Goal: Task Accomplishment & Management: Use online tool/utility

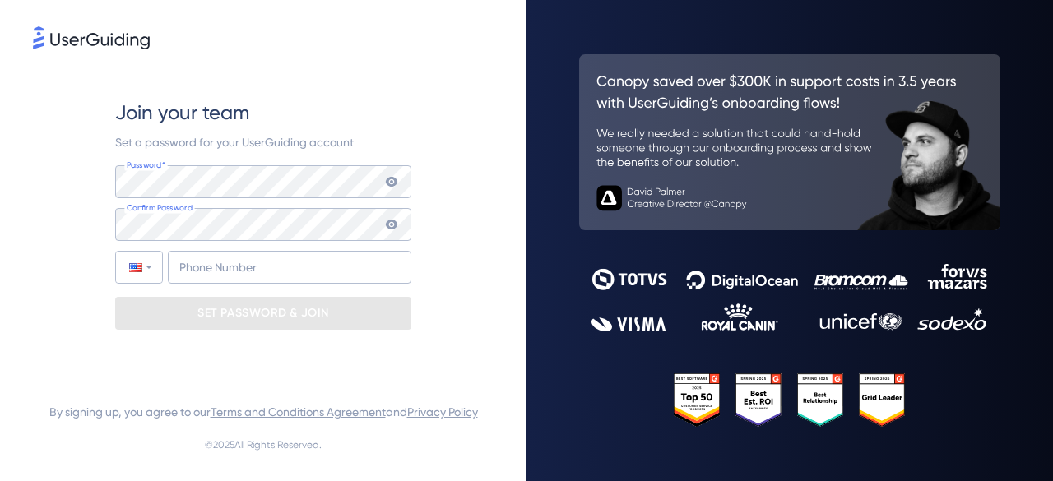
click at [101, 42] on img at bounding box center [91, 37] width 117 height 23
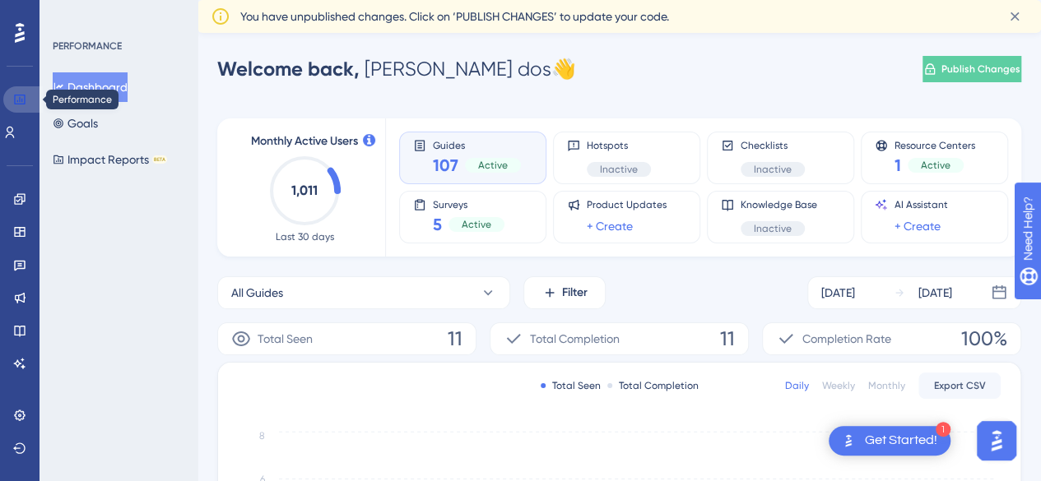
click at [16, 101] on icon at bounding box center [19, 99] width 13 height 13
click at [418, 162] on div "Guides 107 Active" at bounding box center [472, 158] width 119 height 38
click at [448, 150] on span "Guides" at bounding box center [477, 145] width 88 height 12
click at [611, 305] on div "All Guides Filter Sep 02 2025 Sep 08 2025" at bounding box center [619, 292] width 804 height 33
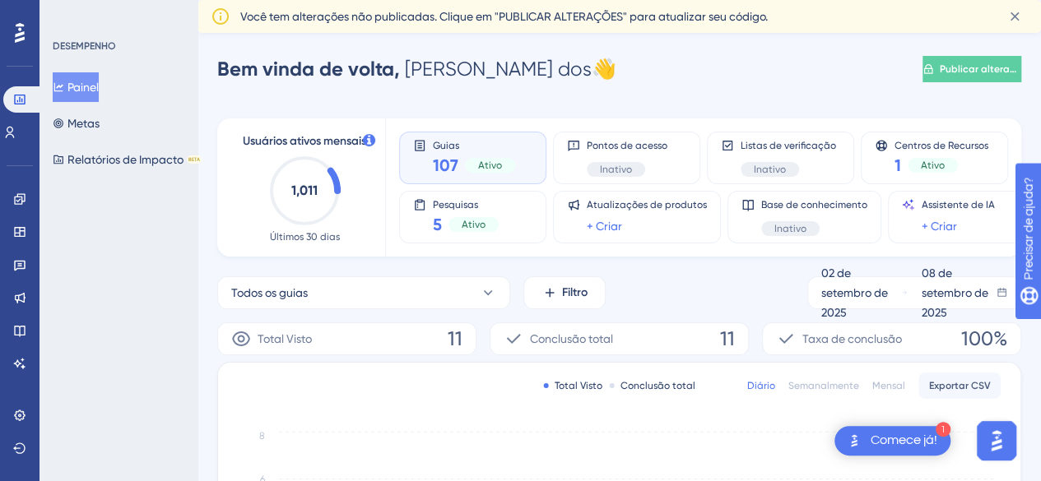
click at [469, 167] on div "Ativo" at bounding box center [490, 165] width 50 height 15
click at [22, 202] on icon at bounding box center [19, 198] width 11 height 11
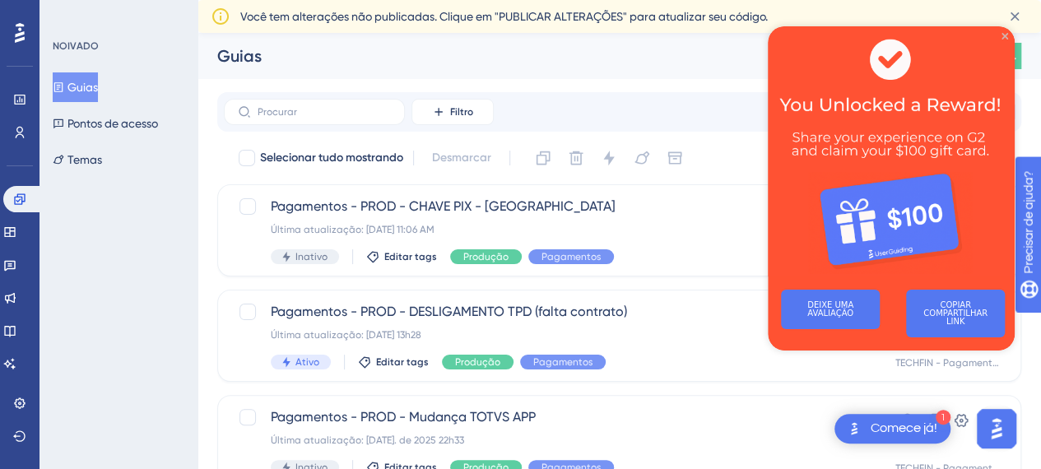
click at [1008, 35] on img at bounding box center [891, 151] width 247 height 250
click at [1005, 35] on icon "Fechar visualização" at bounding box center [1004, 36] width 7 height 7
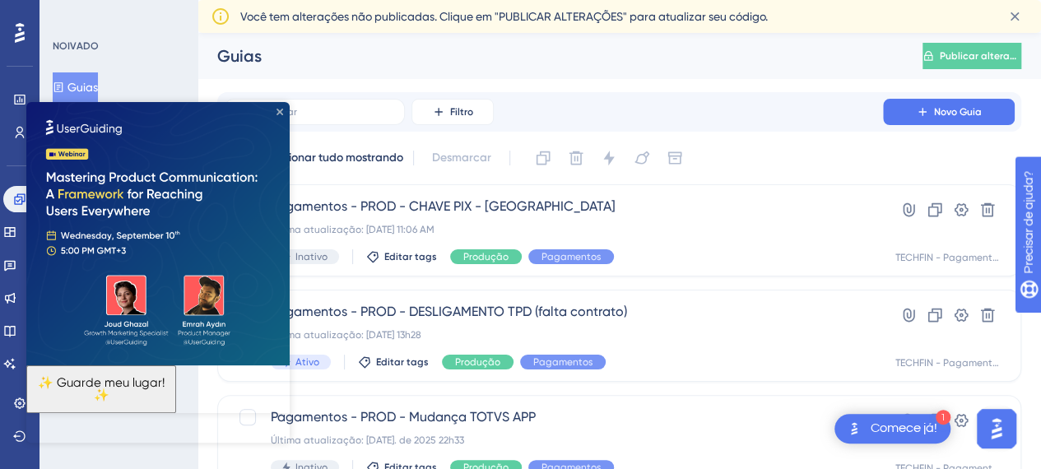
click at [279, 112] on icon "Fechar visualização" at bounding box center [279, 112] width 7 height 7
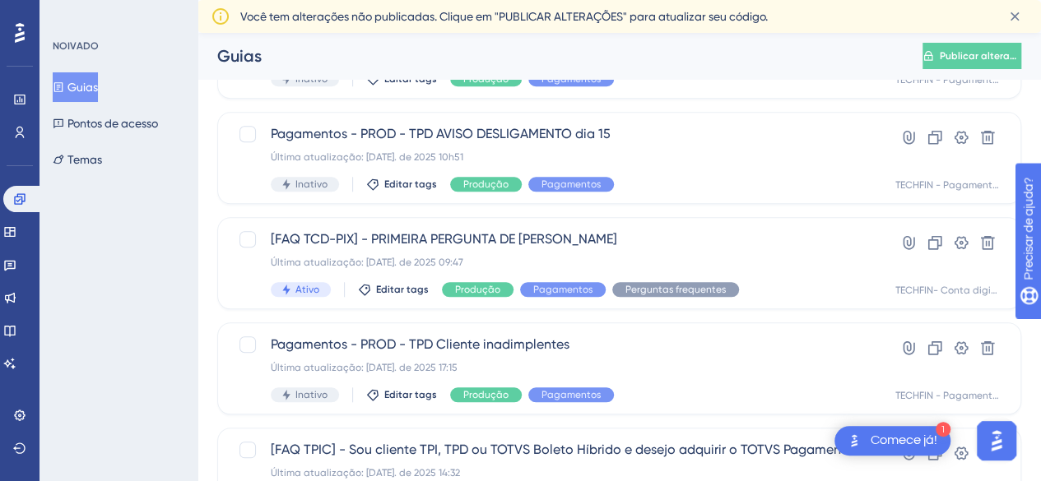
scroll to position [676, 0]
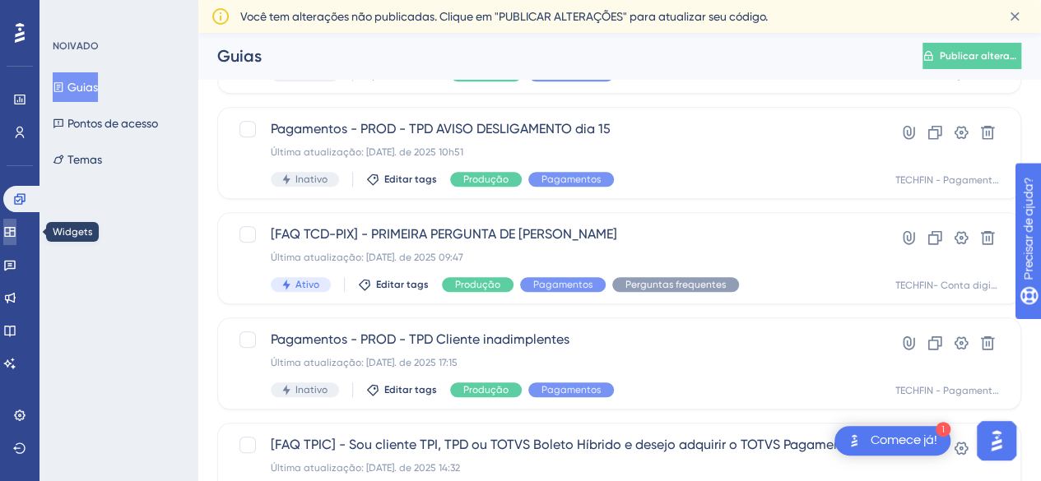
click at [16, 235] on icon at bounding box center [9, 231] width 13 height 13
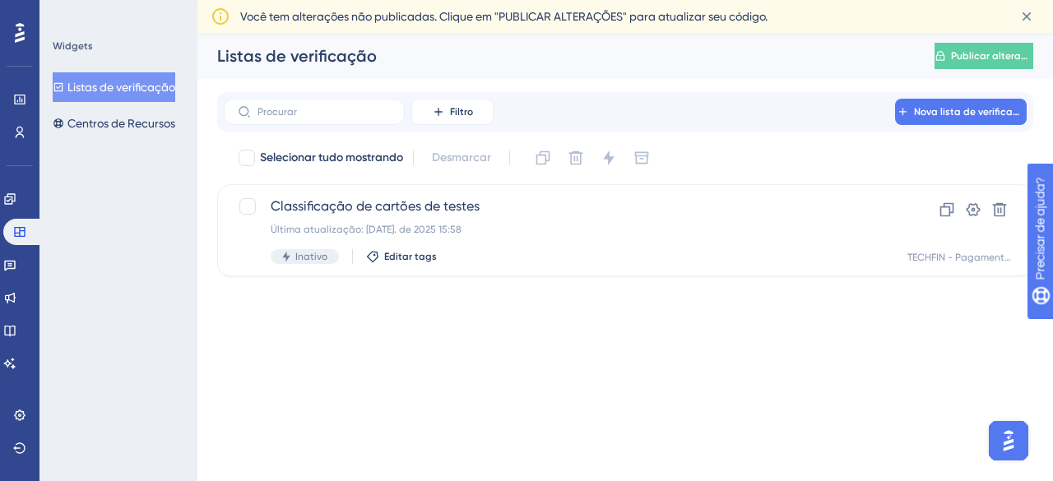
click at [12, 279] on div "Noivado Widgets Opinião Atualizações de produtos Base de conhecimento Assistent…" at bounding box center [19, 281] width 33 height 191
click at [16, 265] on icon at bounding box center [9, 264] width 13 height 13
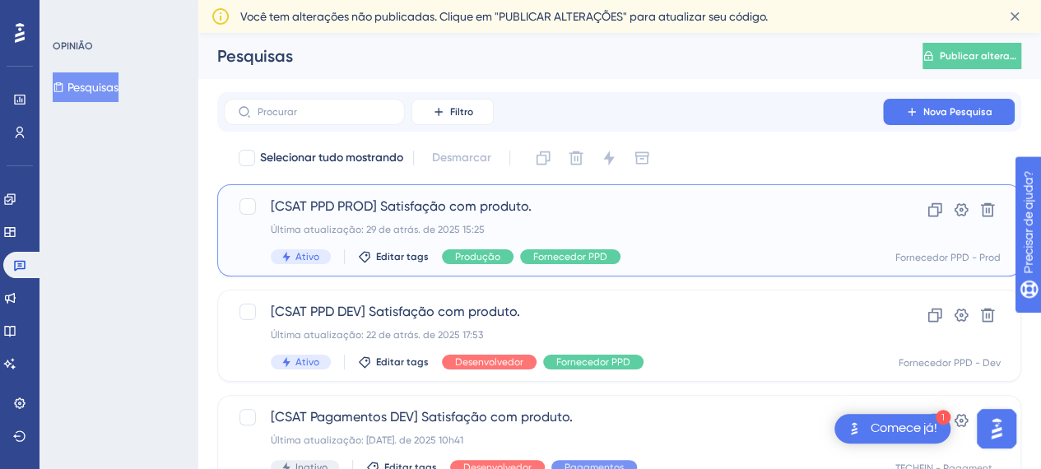
click at [455, 211] on font "[CSAT PPD PROD] Satisfação com produto." at bounding box center [401, 206] width 261 height 16
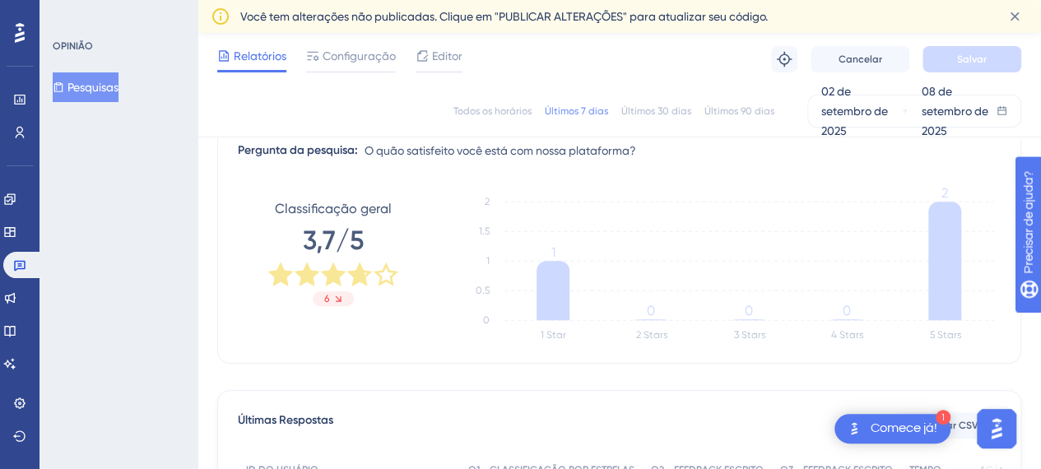
scroll to position [163, 0]
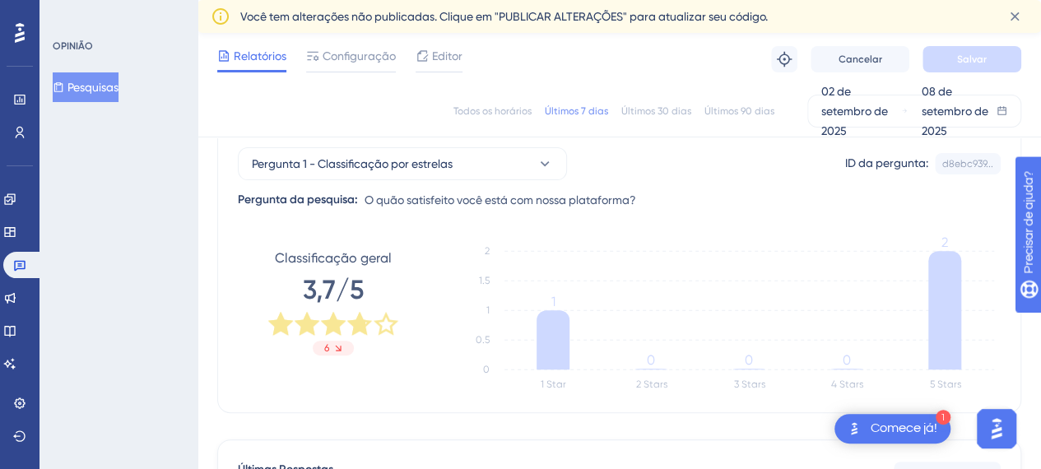
click at [666, 113] on font "Últimos 30 dias" at bounding box center [656, 111] width 70 height 12
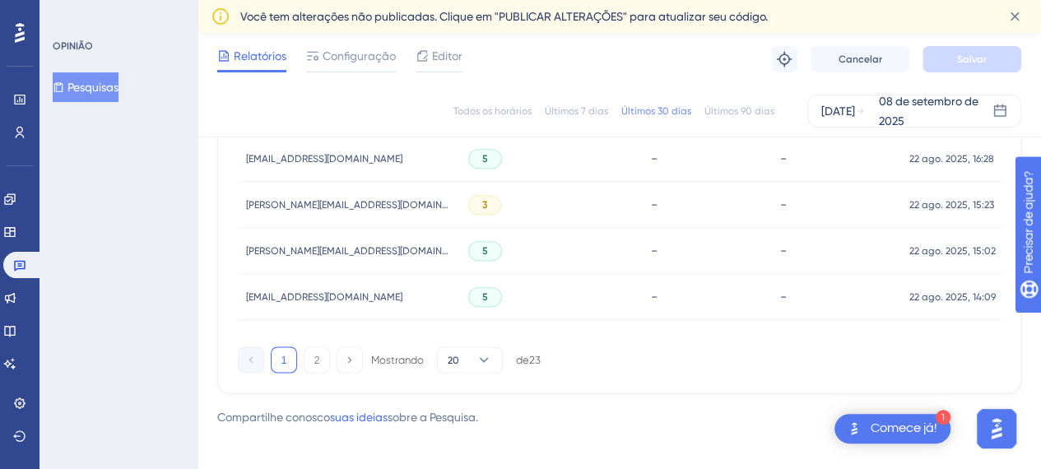
scroll to position [1306, 0]
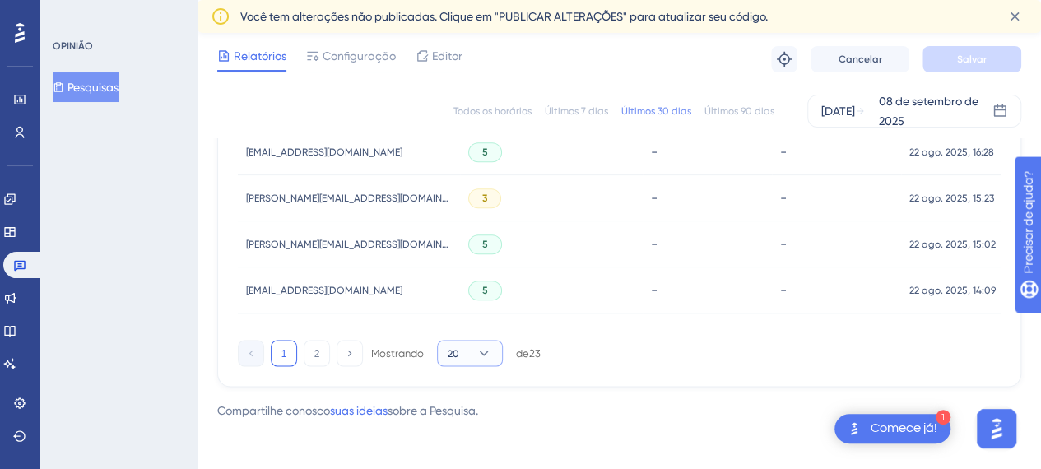
click at [475, 348] on button "20" at bounding box center [470, 353] width 66 height 26
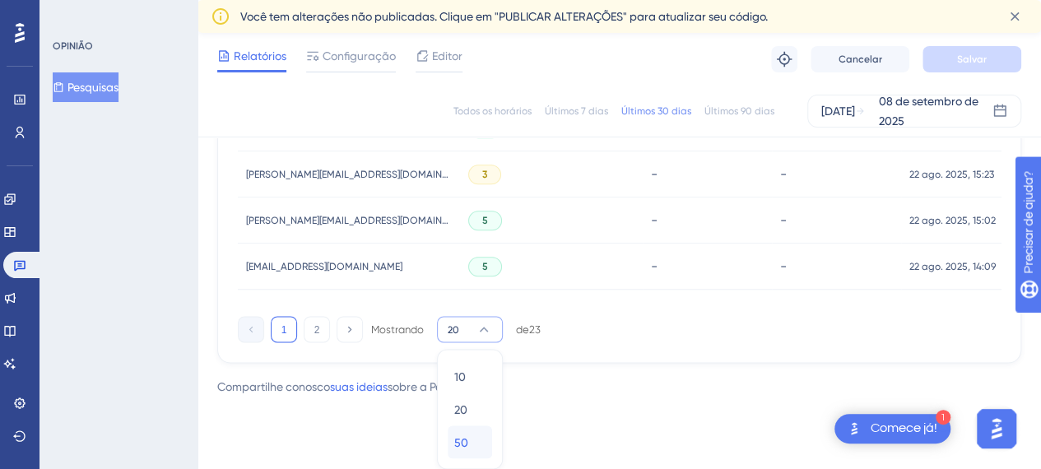
click at [463, 434] on span "50" at bounding box center [461, 442] width 14 height 20
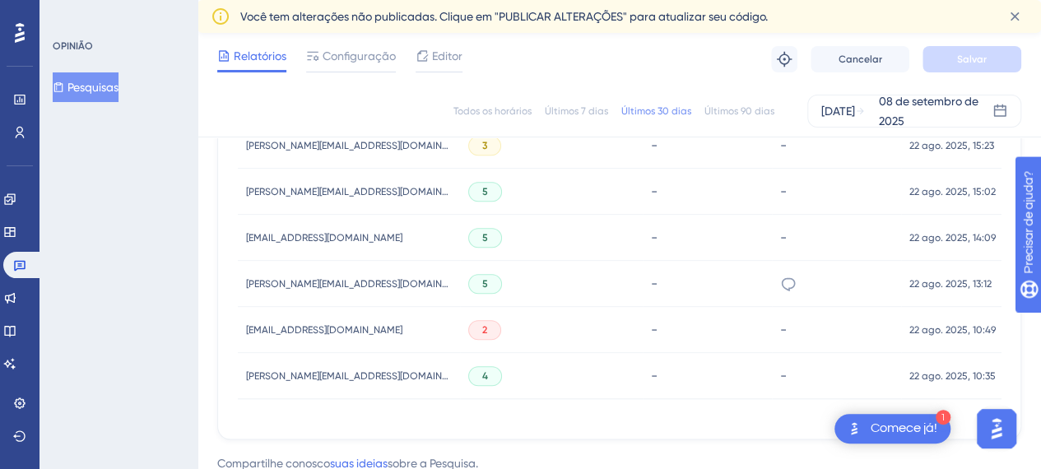
scroll to position [1371, 0]
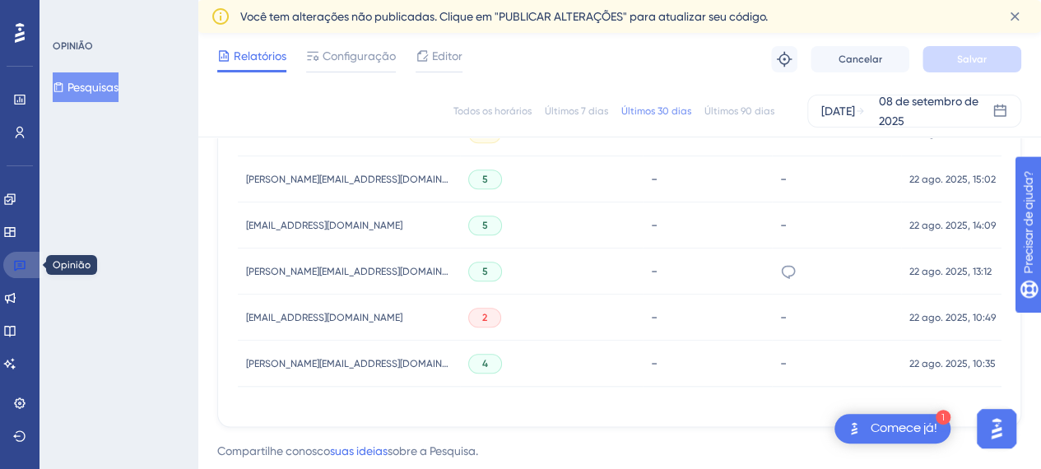
click at [18, 262] on icon at bounding box center [19, 264] width 13 height 13
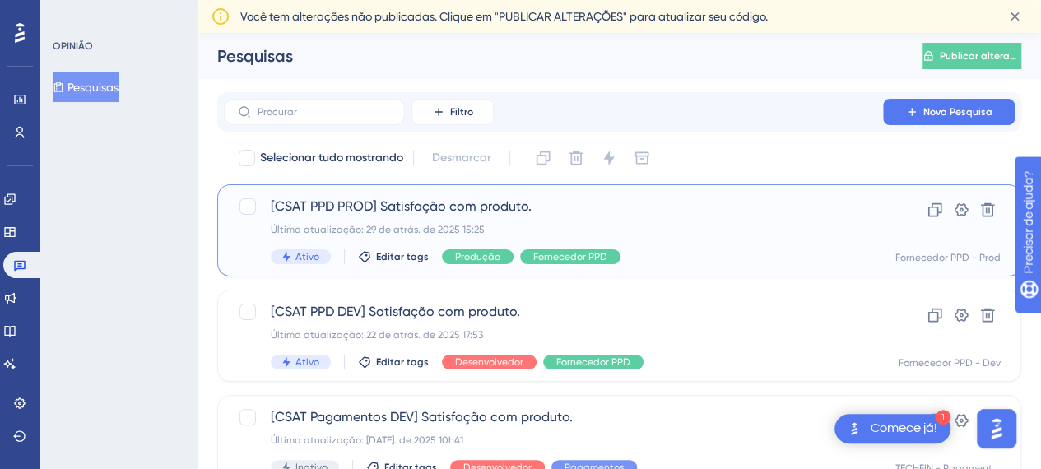
click at [413, 203] on font "[CSAT PPD PROD] Satisfação com produto." at bounding box center [401, 206] width 261 height 16
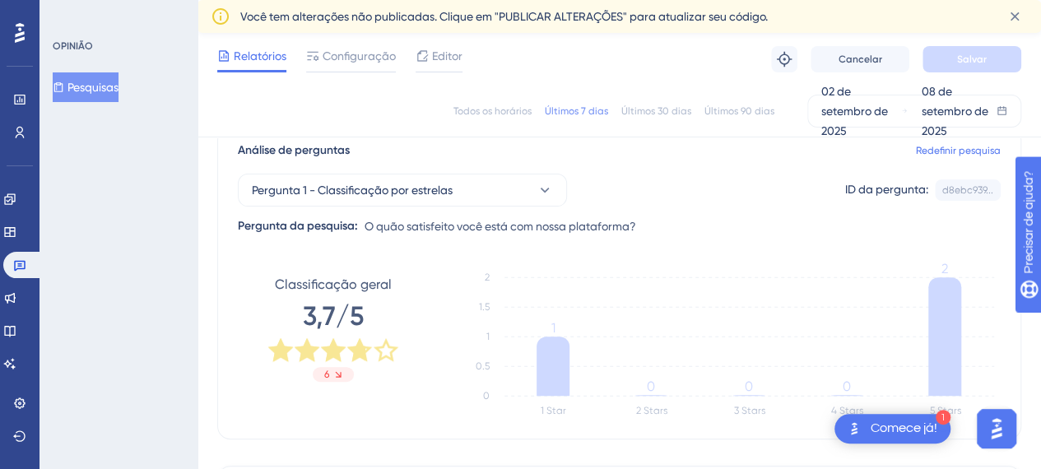
scroll to position [146, 0]
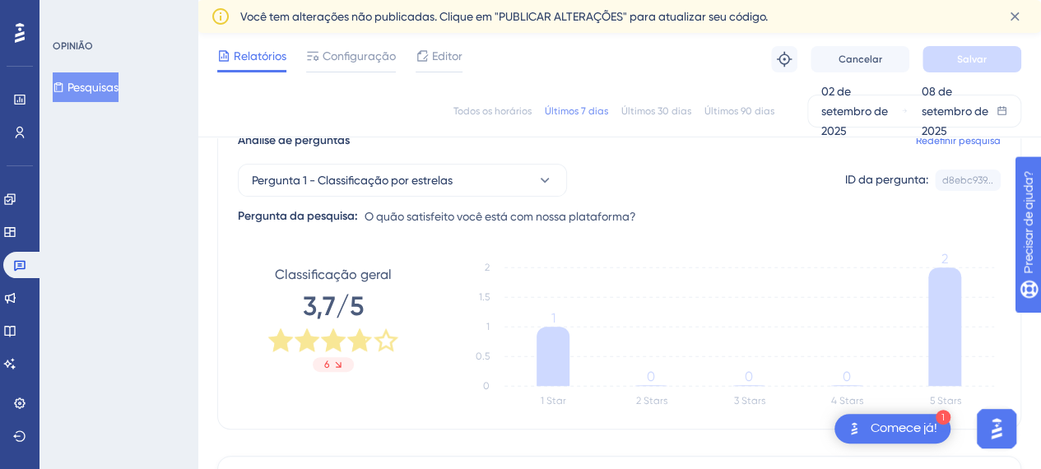
click at [660, 114] on font "Últimos 30 dias" at bounding box center [656, 111] width 70 height 12
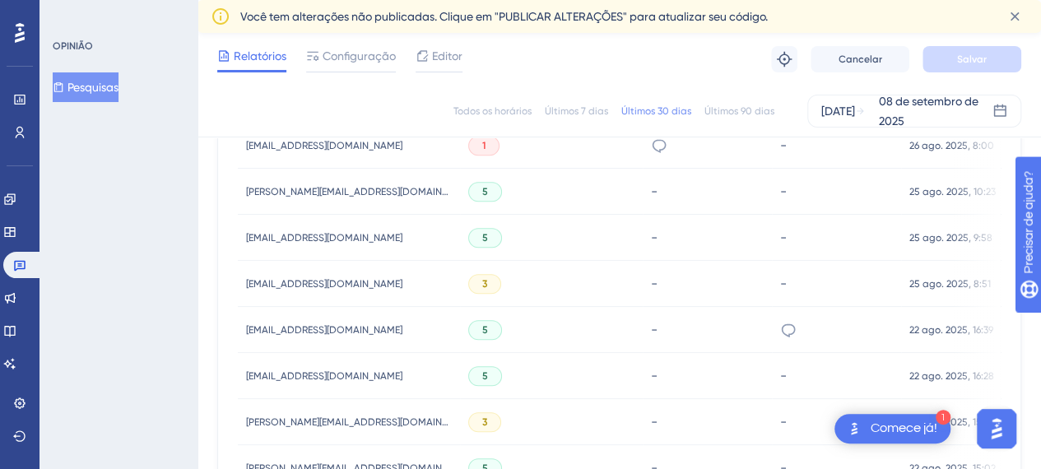
scroll to position [1315, 0]
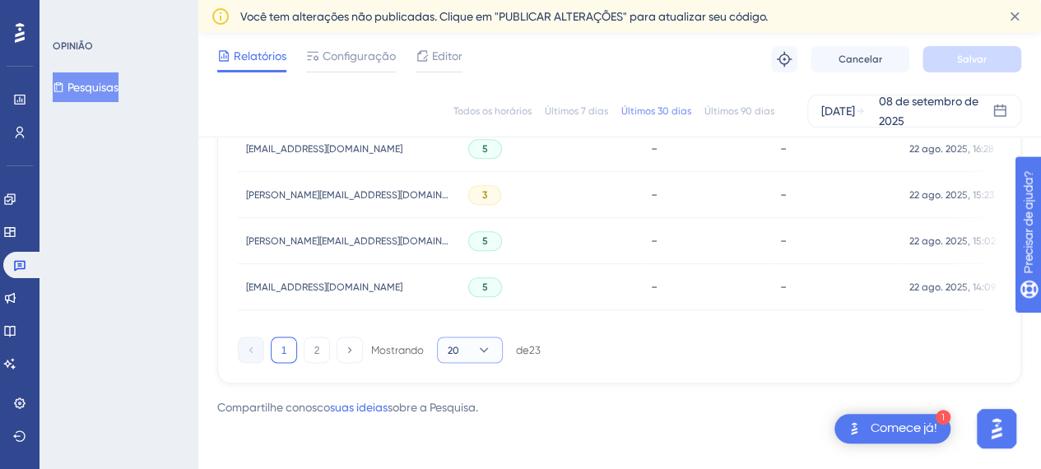
click at [475, 351] on button "20" at bounding box center [470, 349] width 66 height 26
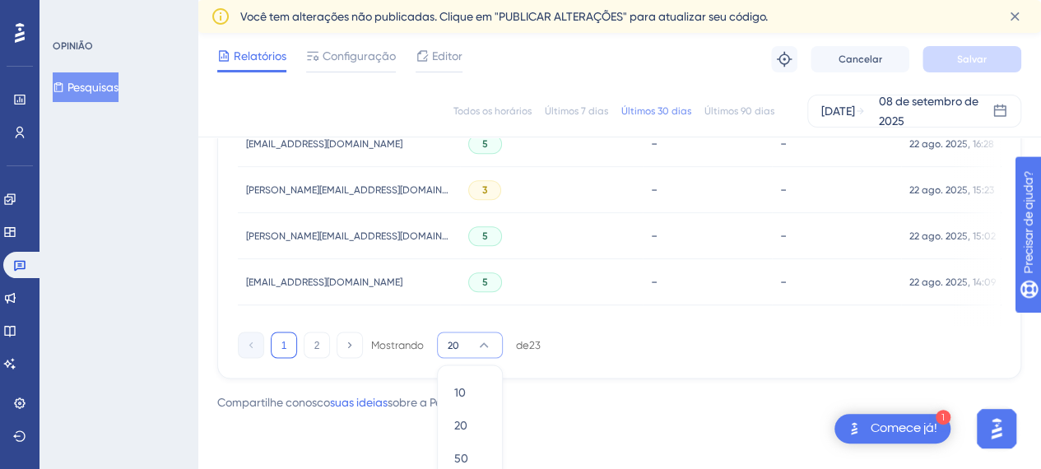
scroll to position [1334, 0]
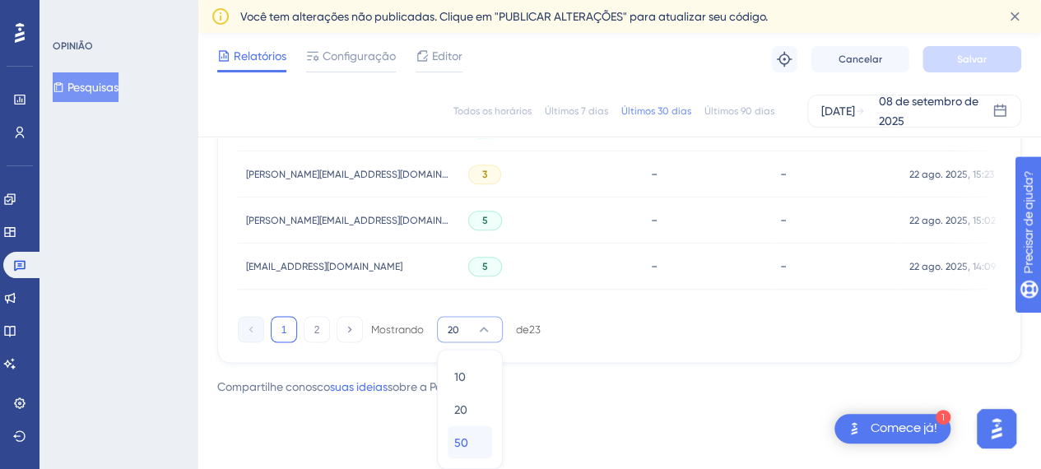
click at [465, 438] on font "50" at bounding box center [461, 441] width 14 height 13
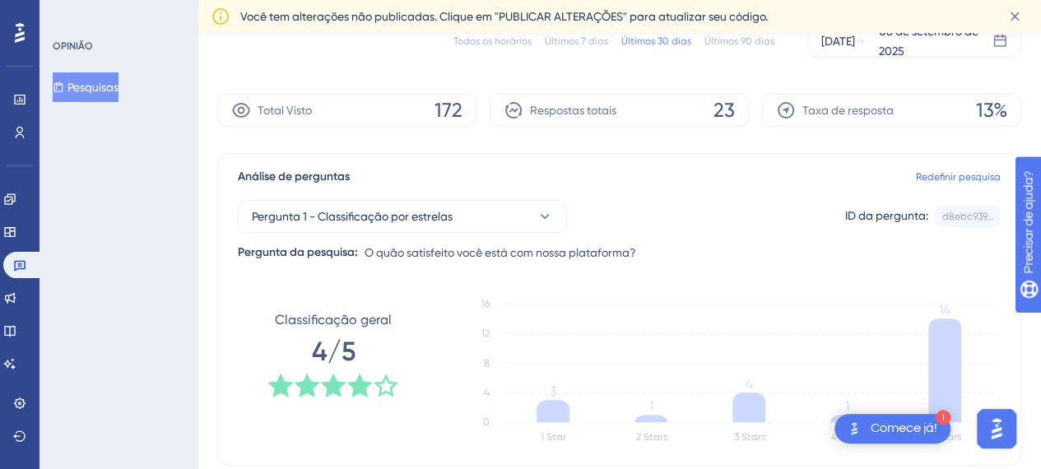
scroll to position [0, 12]
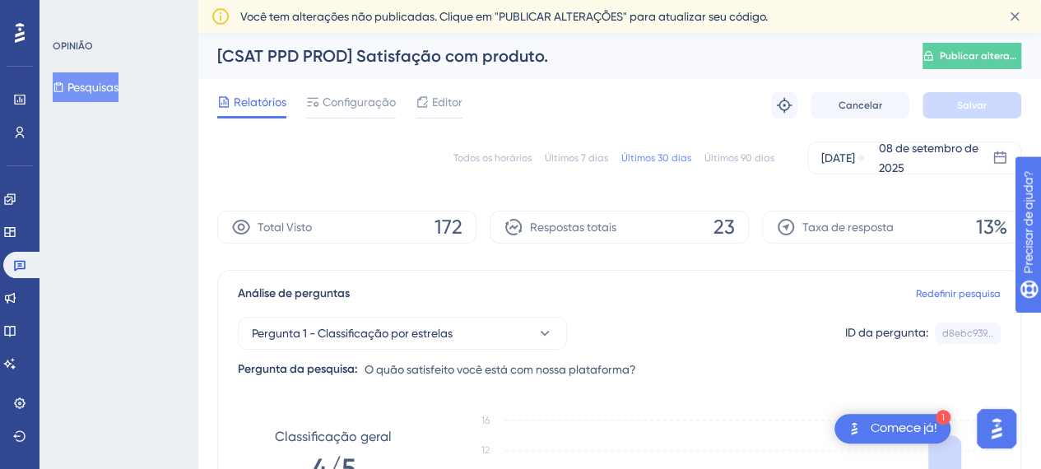
click at [488, 160] on font "Todos os horários" at bounding box center [492, 158] width 78 height 12
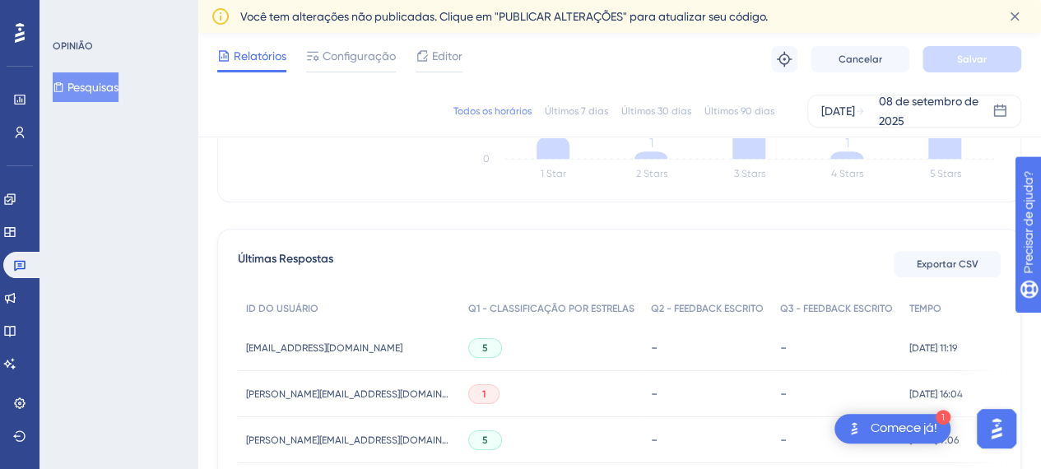
scroll to position [294, 12]
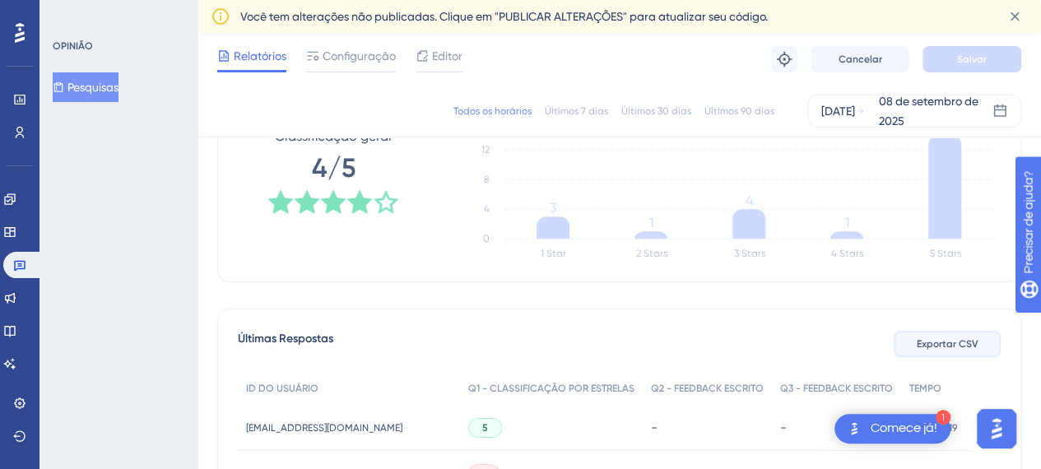
click at [941, 345] on font "Exportar CSV" at bounding box center [947, 344] width 62 height 12
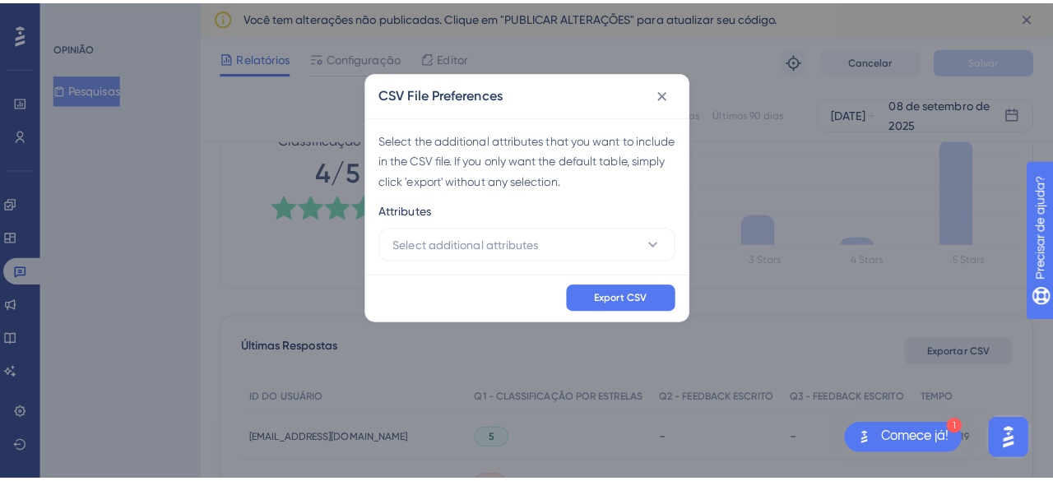
scroll to position [294, 0]
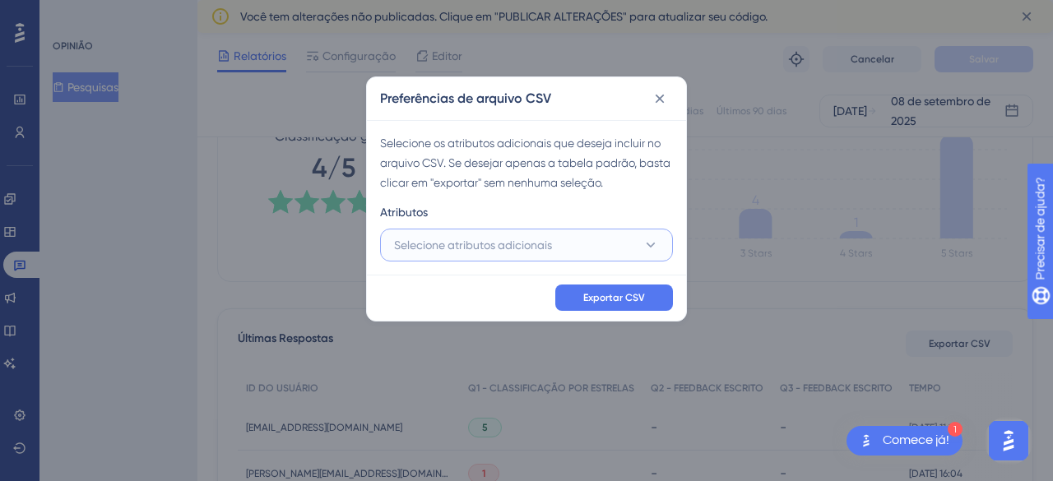
click at [515, 242] on font "Selecione atributos adicionais" at bounding box center [473, 245] width 158 height 13
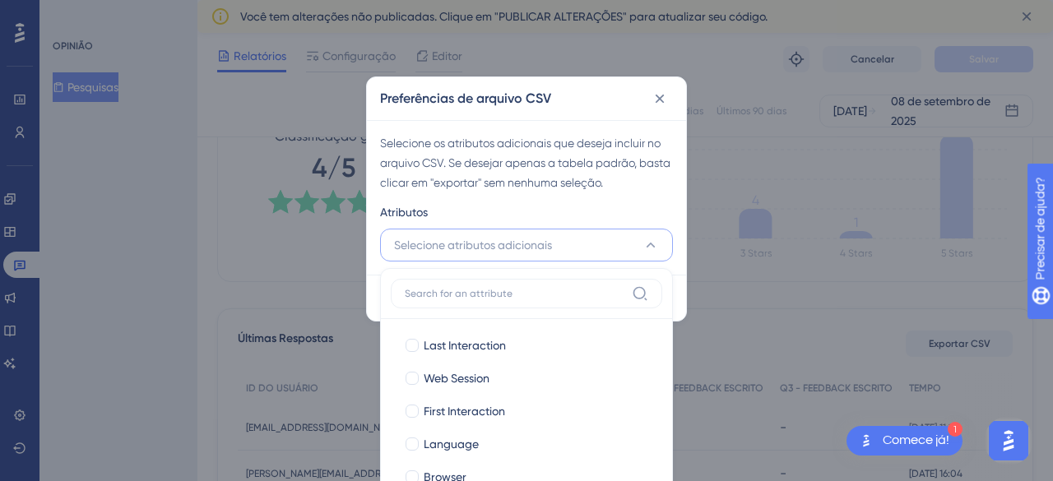
scroll to position [423, 0]
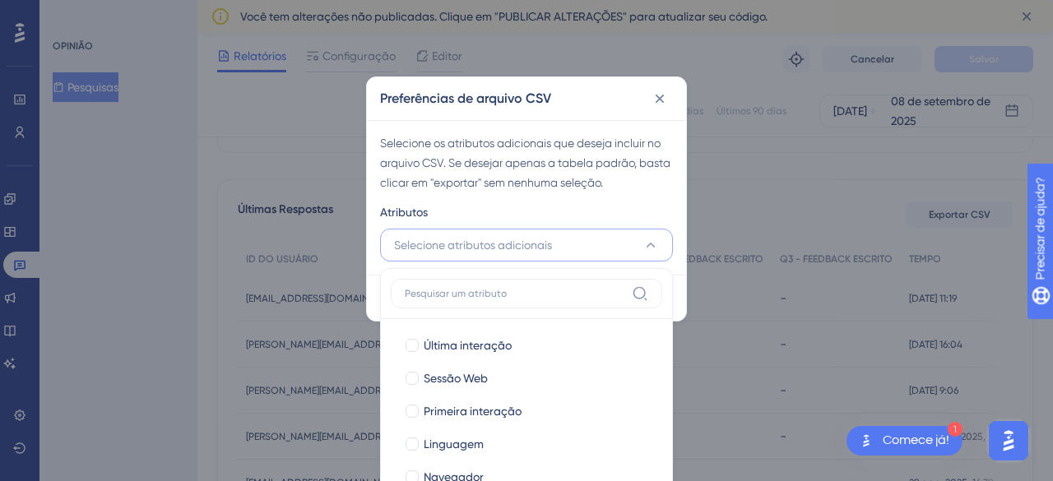
click at [670, 269] on div "Última interação Última interação Sessão Web Sessão Web Primeira interação Prim…" at bounding box center [526, 433] width 293 height 331
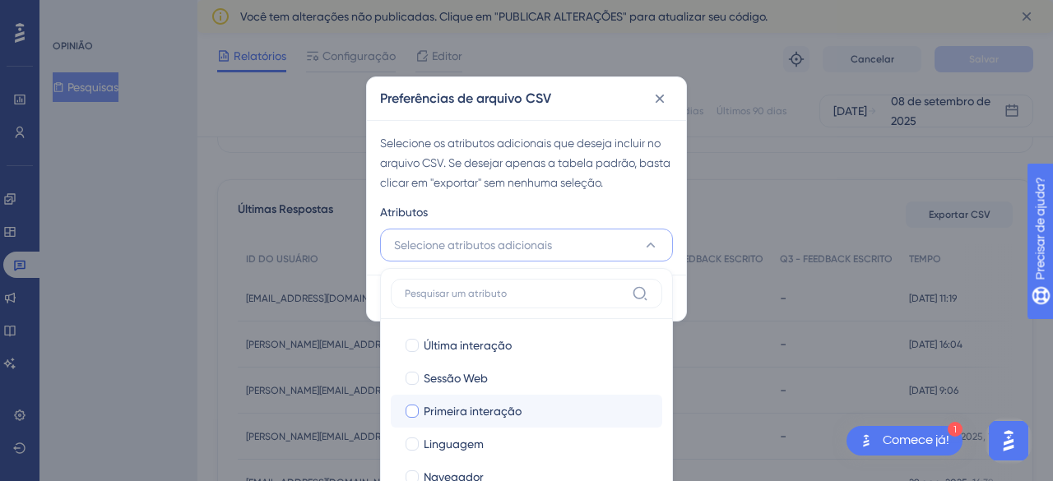
drag, startPoint x: 655, startPoint y: 353, endPoint x: 656, endPoint y: 394, distance: 41.1
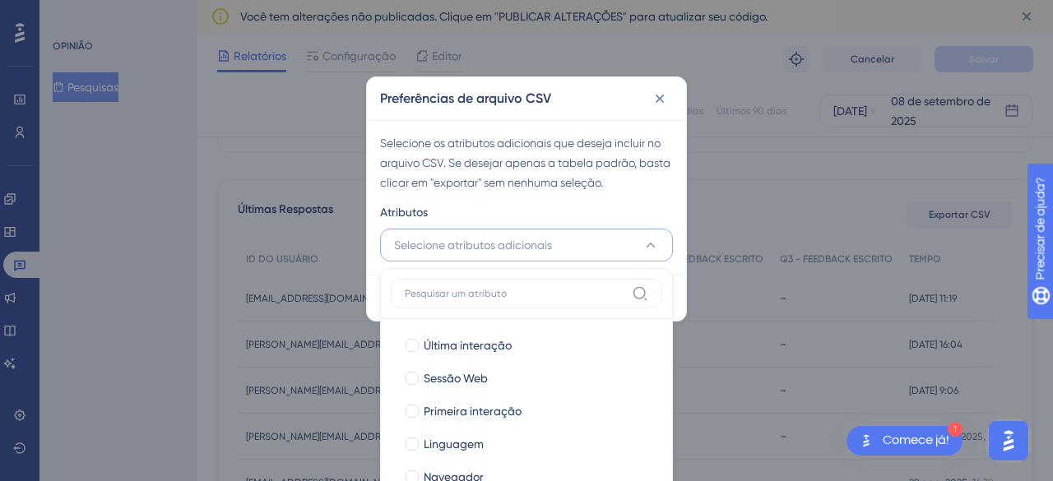
drag, startPoint x: 656, startPoint y: 338, endPoint x: 666, endPoint y: 397, distance: 60.2
click at [666, 397] on div "Última interação Última interação Sessão Web Sessão Web Primeira interação Prim…" at bounding box center [526, 433] width 293 height 331
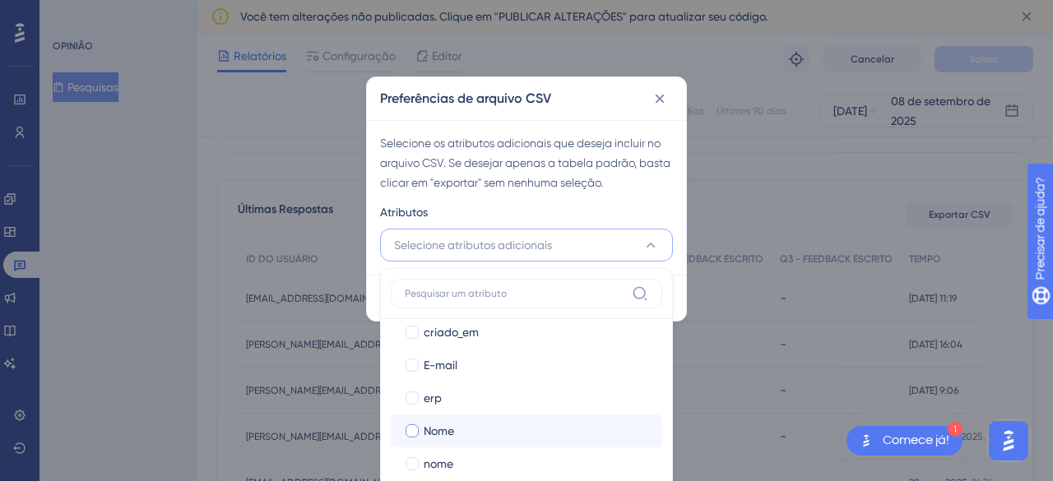
click at [409, 425] on div at bounding box center [412, 431] width 13 height 13
checkbox input "true"
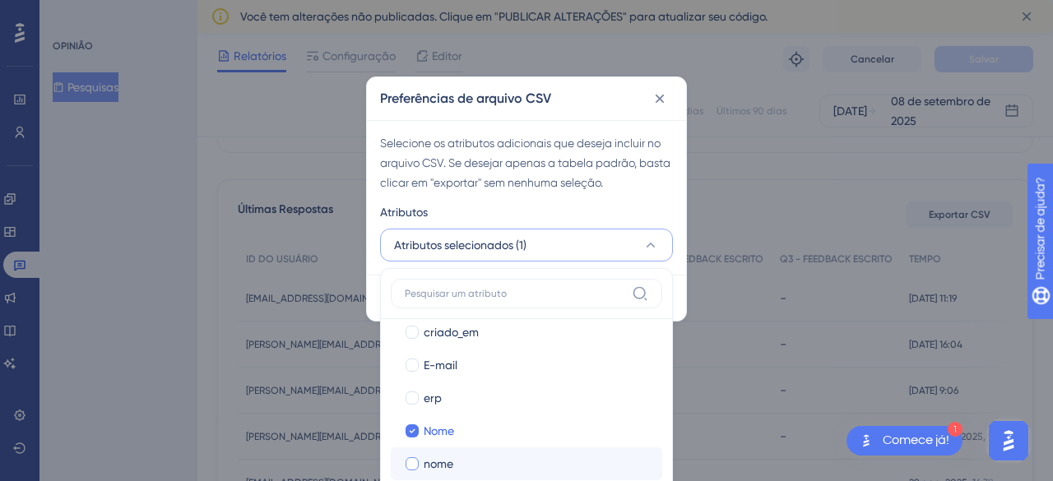
click at [410, 457] on div at bounding box center [412, 463] width 13 height 13
checkbox input "true"
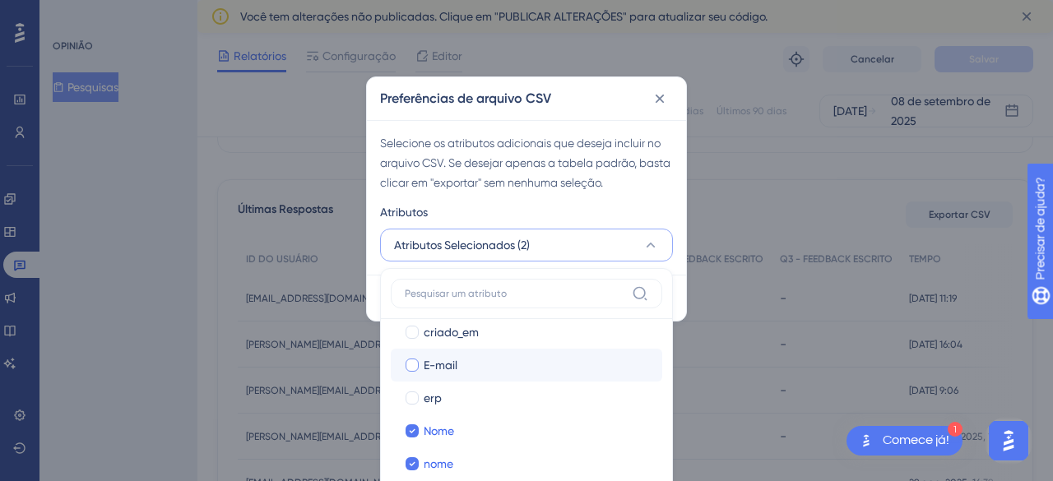
click at [408, 361] on div at bounding box center [412, 365] width 13 height 13
checkbox input "true"
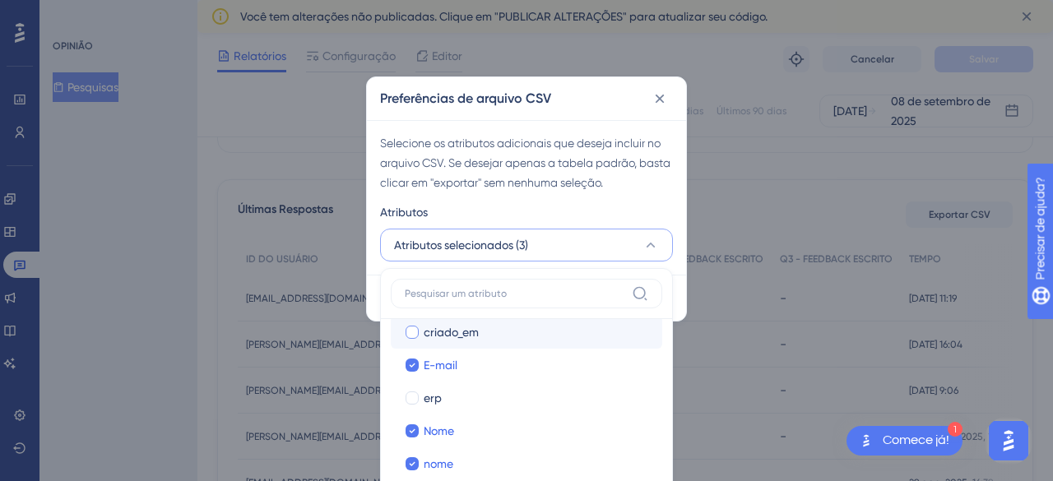
click at [410, 319] on label "criado_em criado_em" at bounding box center [526, 332] width 271 height 33
checkbox input "false"
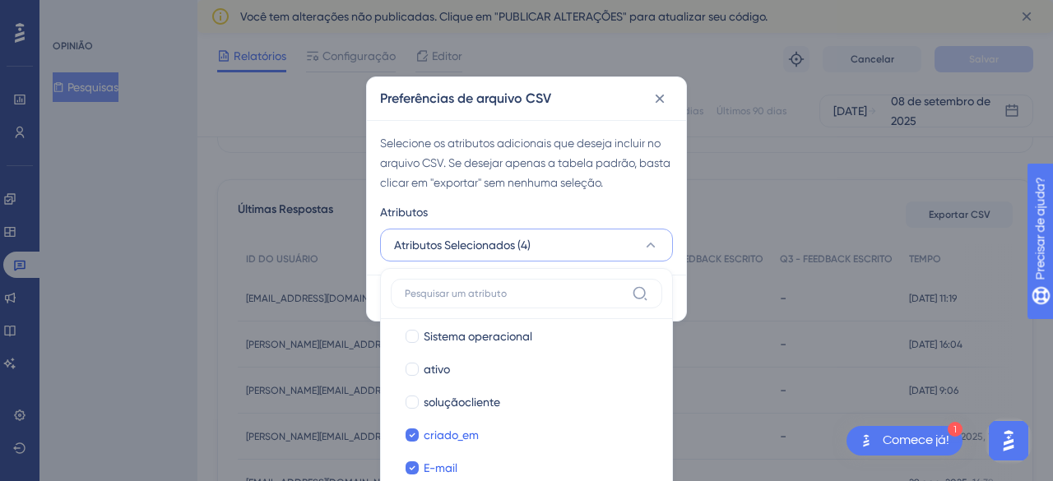
scroll to position [188, 0]
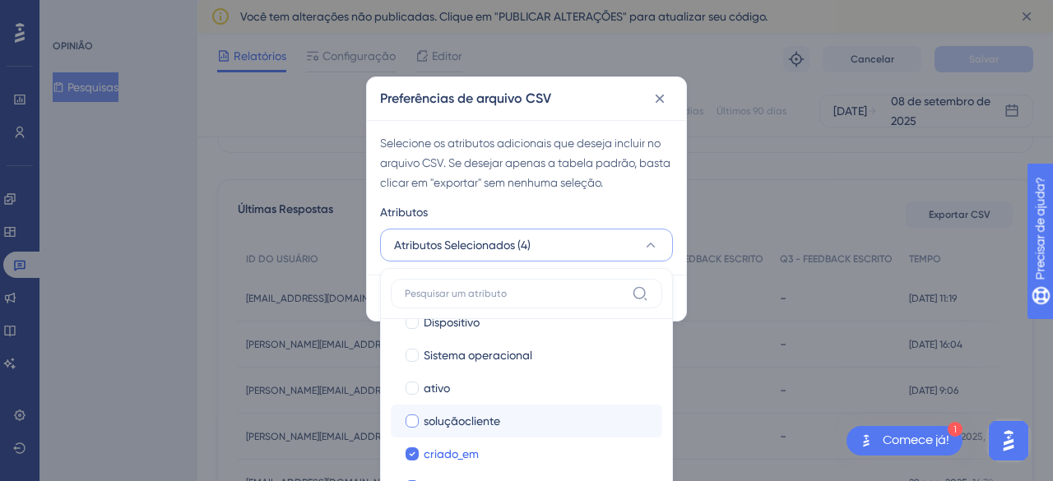
click at [400, 415] on label "soluçãocliente soluçãocliente" at bounding box center [526, 421] width 271 height 33
checkbox input "false"
checkbox input "true"
click at [650, 422] on label "soluçãocliente soluçãocliente" at bounding box center [526, 421] width 271 height 33
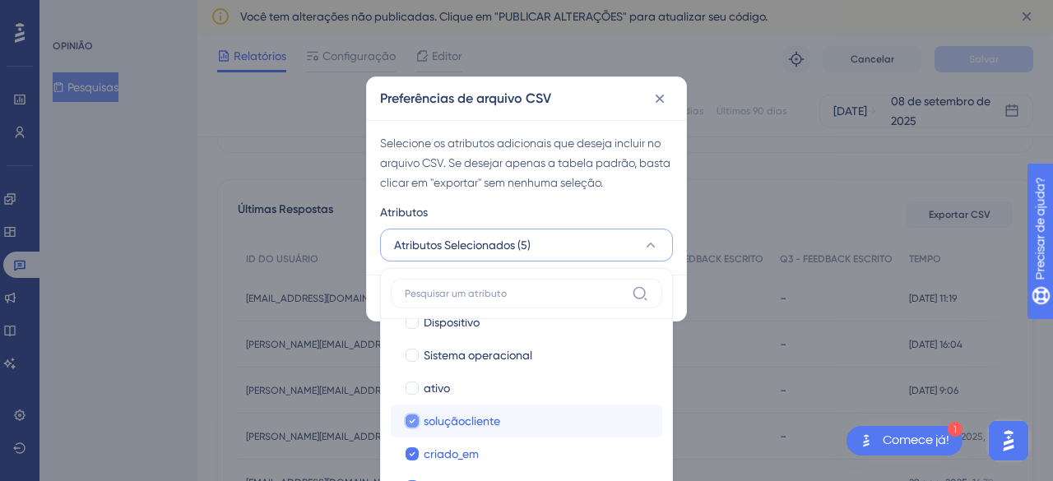
click at [638, 417] on div "soluçãocliente" at bounding box center [536, 421] width 225 height 20
checkbox input "true"
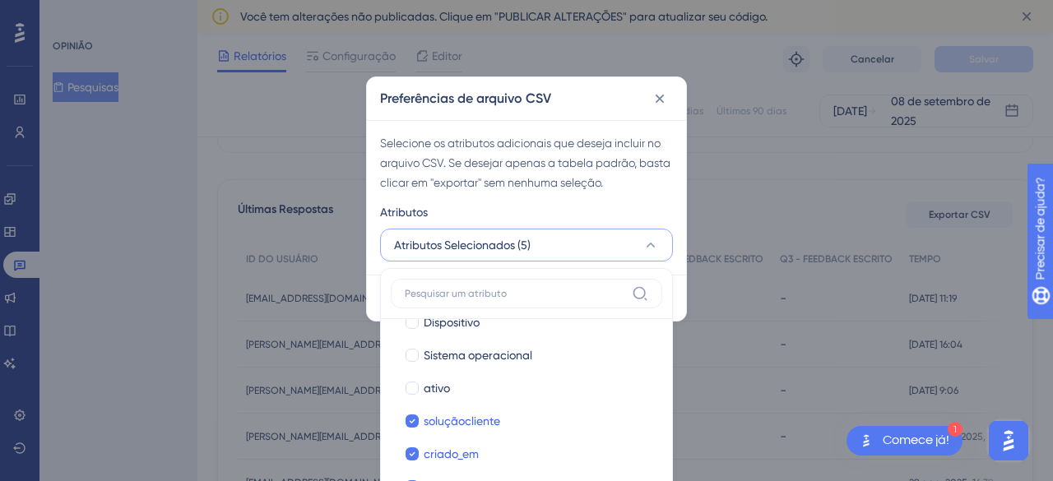
click at [662, 440] on div "Última interação Última interação Sessão Web Sessão Web Primeira interação Prim…" at bounding box center [526, 433] width 293 height 331
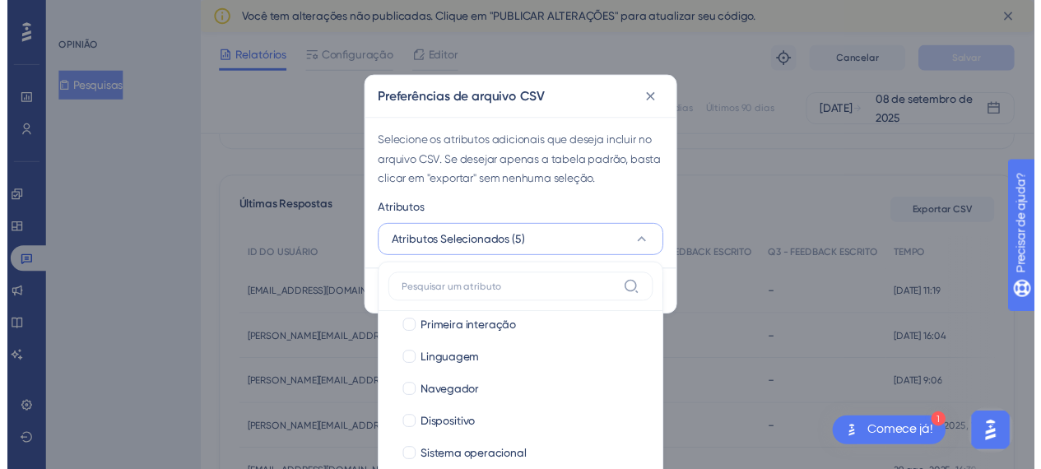
scroll to position [0, 0]
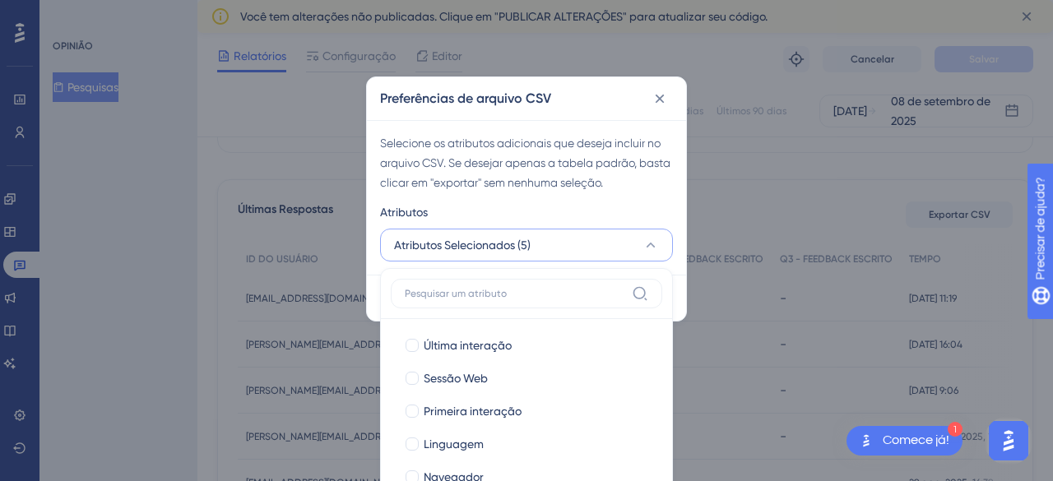
click at [639, 211] on div "Atributos" at bounding box center [526, 215] width 293 height 26
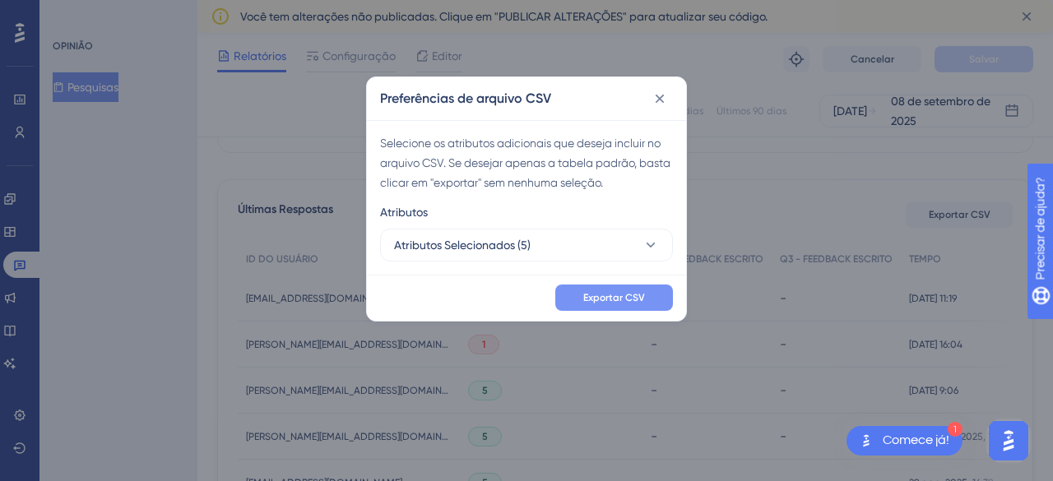
click at [606, 301] on font "Exportar CSV" at bounding box center [614, 298] width 62 height 12
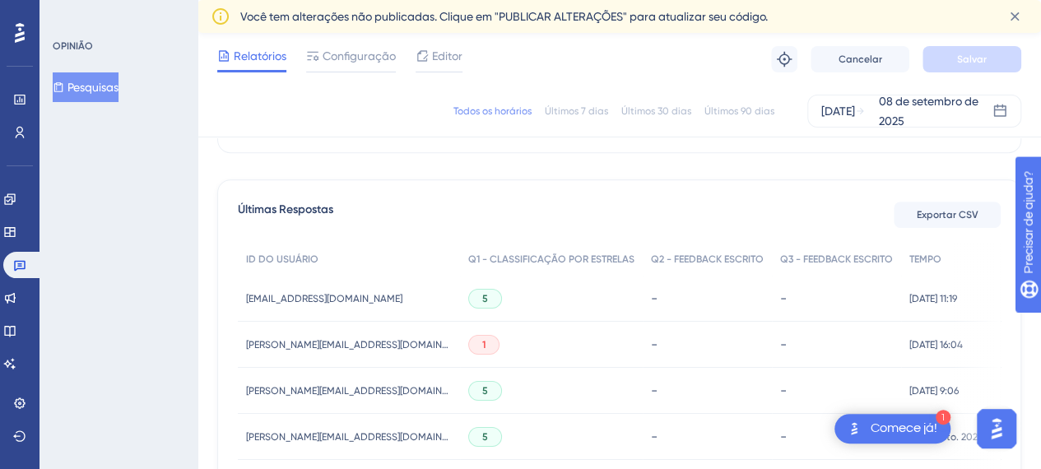
scroll to position [708, 0]
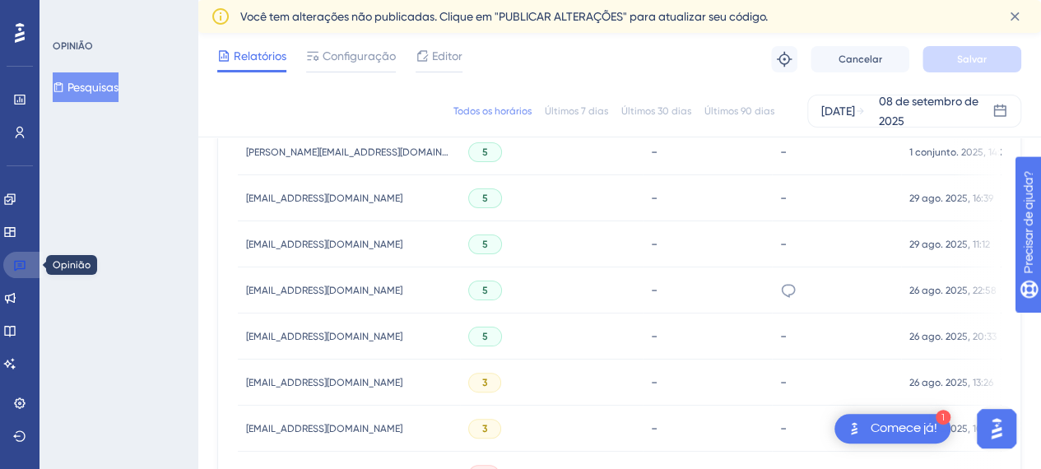
click at [28, 261] on link at bounding box center [22, 265] width 39 height 26
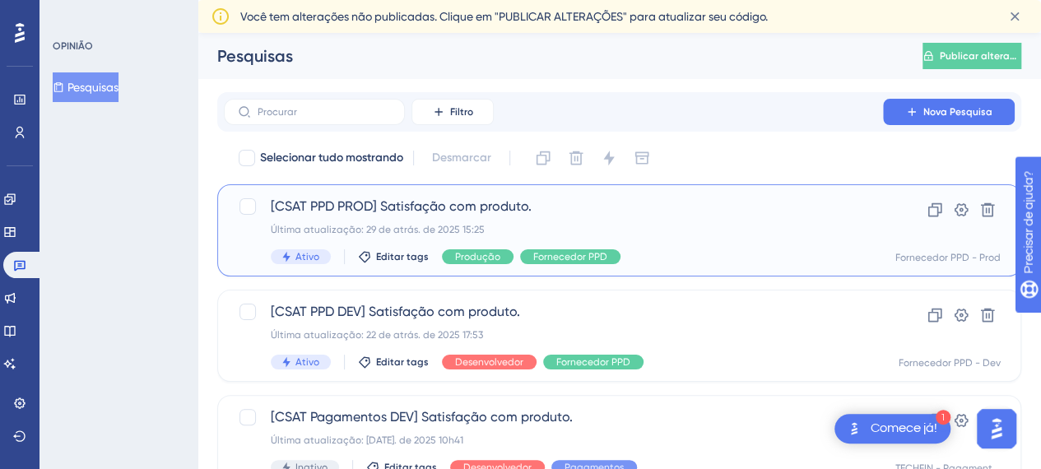
click at [290, 210] on font "[CSAT PPD PROD] Satisfação com produto." at bounding box center [401, 206] width 261 height 16
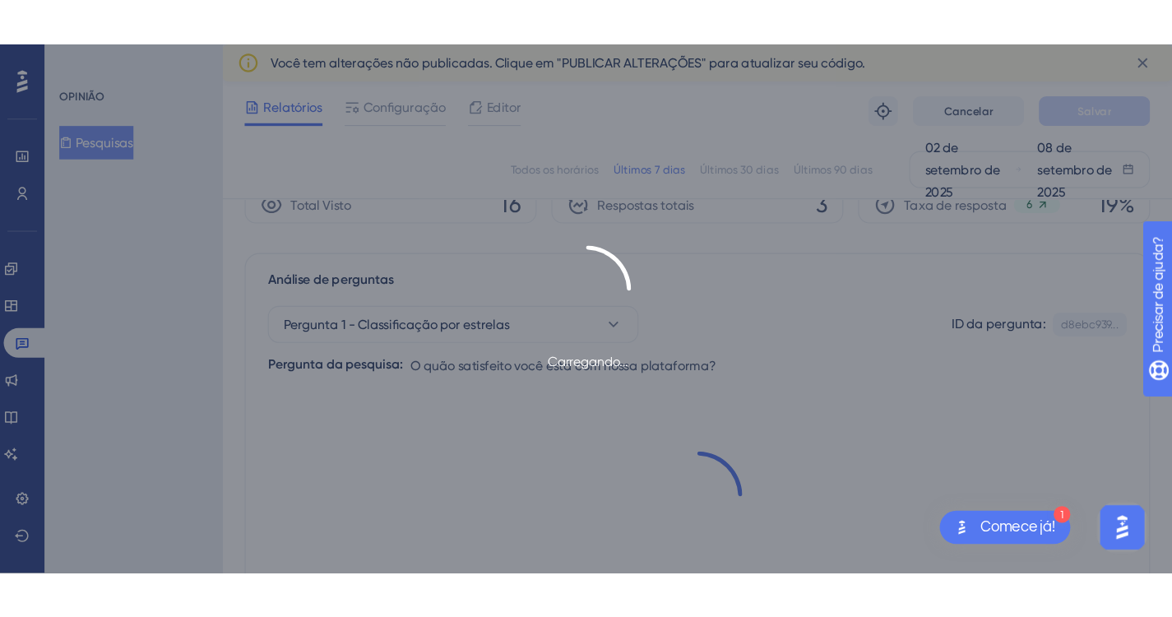
scroll to position [76, 0]
